Goal: Use online tool/utility: Utilize a website feature to perform a specific function

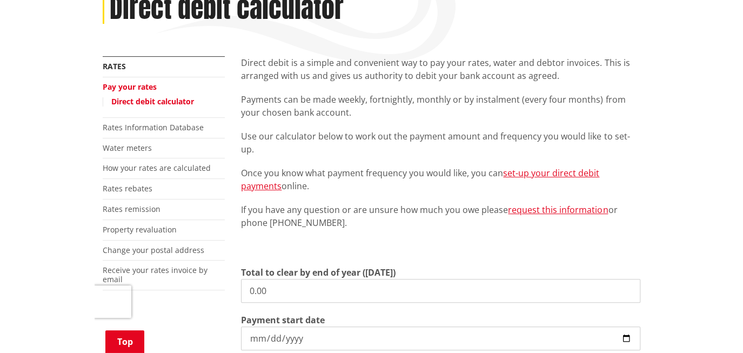
scroll to position [164, 0]
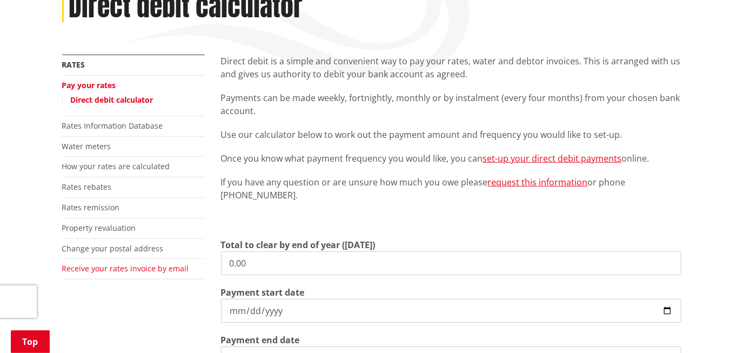
drag, startPoint x: 248, startPoint y: 264, endPoint x: 175, endPoint y: 268, distance: 72.5
click at [175, 268] on div "More from this section Rates Pay your rates Direct debit calculator Rates Infor…" at bounding box center [372, 277] width 636 height 444
type input "10,494.20"
click at [554, 309] on input "[DATE]" at bounding box center [451, 311] width 461 height 24
type input "[DATE]"
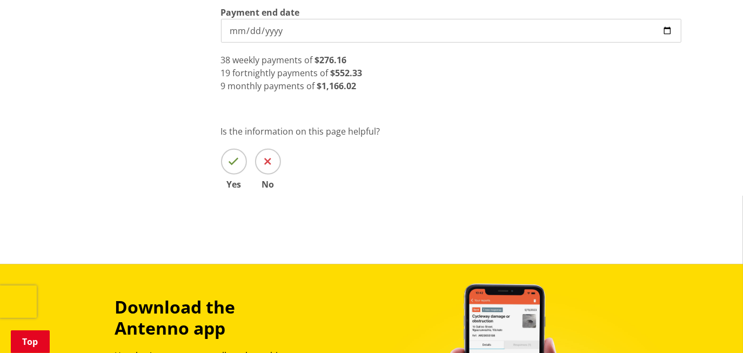
scroll to position [327, 0]
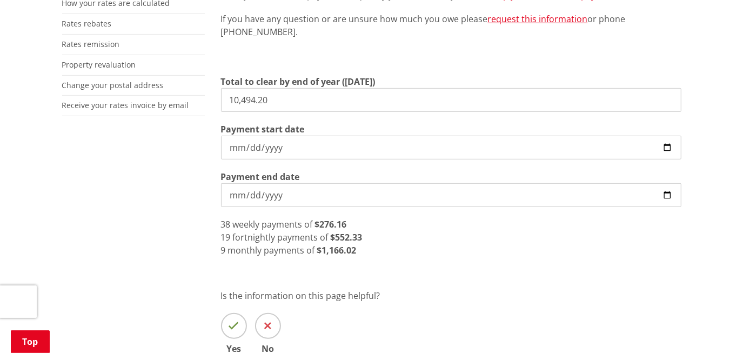
drag, startPoint x: 282, startPoint y: 192, endPoint x: 223, endPoint y: 191, distance: 59.5
click at [223, 191] on input "[DATE]" at bounding box center [451, 195] width 461 height 24
drag, startPoint x: 225, startPoint y: 196, endPoint x: 282, endPoint y: 192, distance: 56.3
click at [282, 192] on input "[DATE]" at bounding box center [451, 195] width 461 height 24
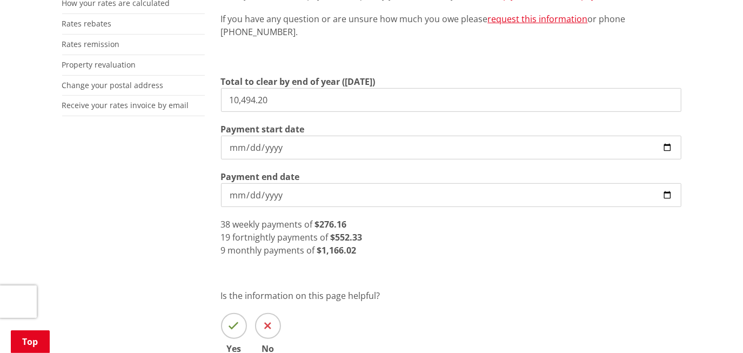
click at [276, 195] on input "[DATE]" at bounding box center [451, 195] width 461 height 24
type input "[DATE]"
click at [554, 235] on div "45 fortnightly payments of $233.20" at bounding box center [451, 237] width 461 height 13
drag, startPoint x: 204, startPoint y: 148, endPoint x: 198, endPoint y: 145, distance: 6.3
click at [203, 148] on div "More from this section Rates Pay your rates Direct debit calculator Rates Infor…" at bounding box center [372, 138] width 636 height 494
